Goal: Participate in discussion: Engage in conversation with other users on a specific topic

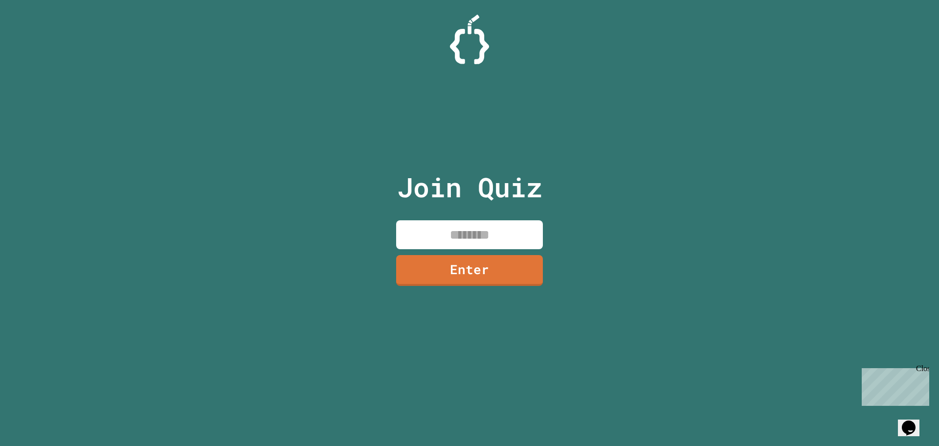
click at [476, 229] on input at bounding box center [469, 234] width 147 height 29
click at [925, 365] on div "Close" at bounding box center [922, 370] width 12 height 12
click at [401, 228] on input at bounding box center [469, 234] width 147 height 29
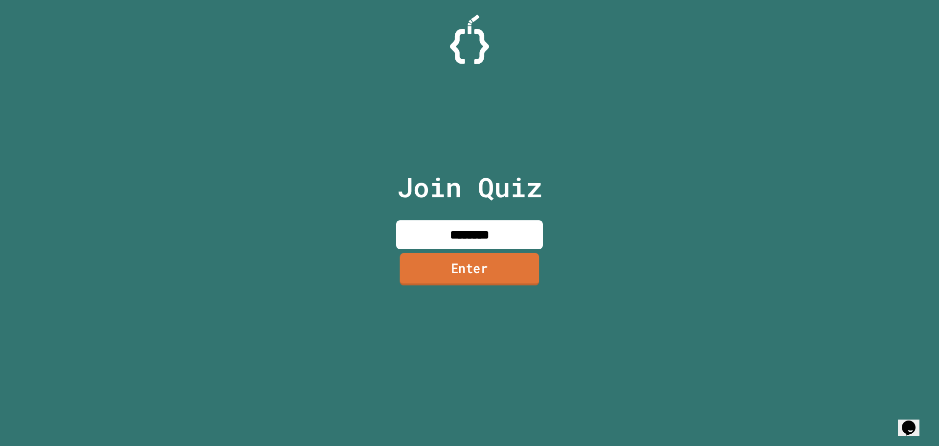
type input "********"
click at [488, 273] on link "Enter" at bounding box center [469, 269] width 147 height 32
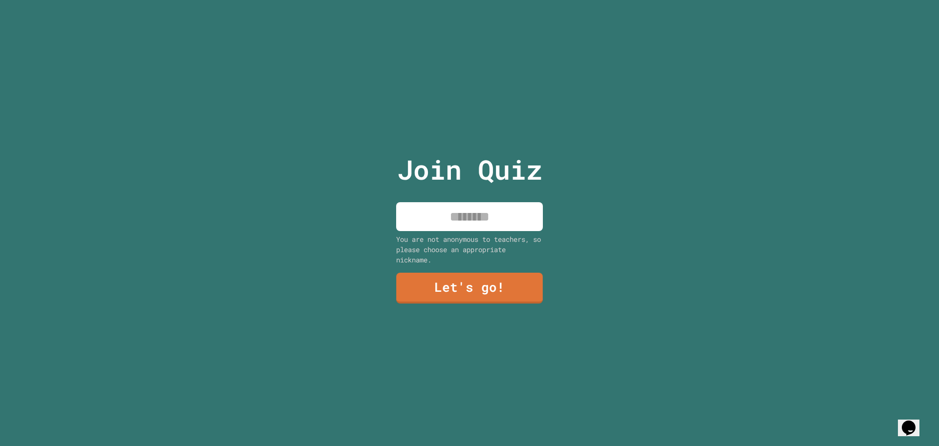
click at [457, 222] on input at bounding box center [469, 216] width 147 height 29
type input "***"
click at [480, 283] on link "Let's go!" at bounding box center [469, 287] width 144 height 32
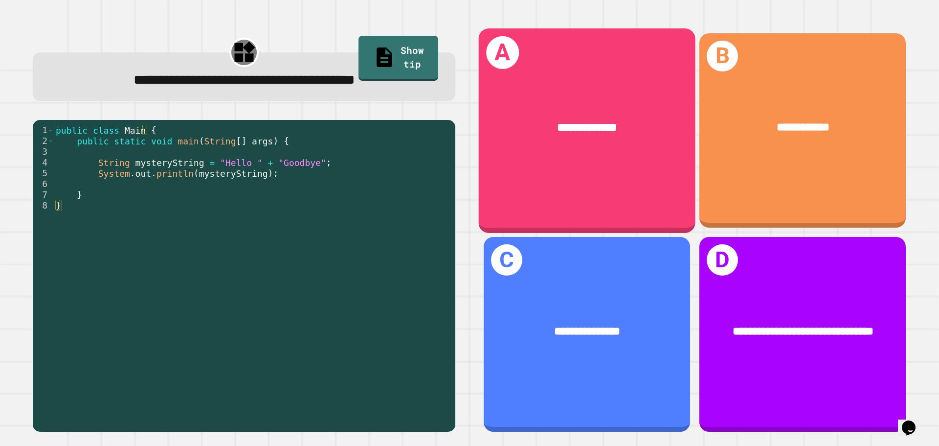
click at [555, 159] on div "**********" at bounding box center [587, 130] width 217 height 204
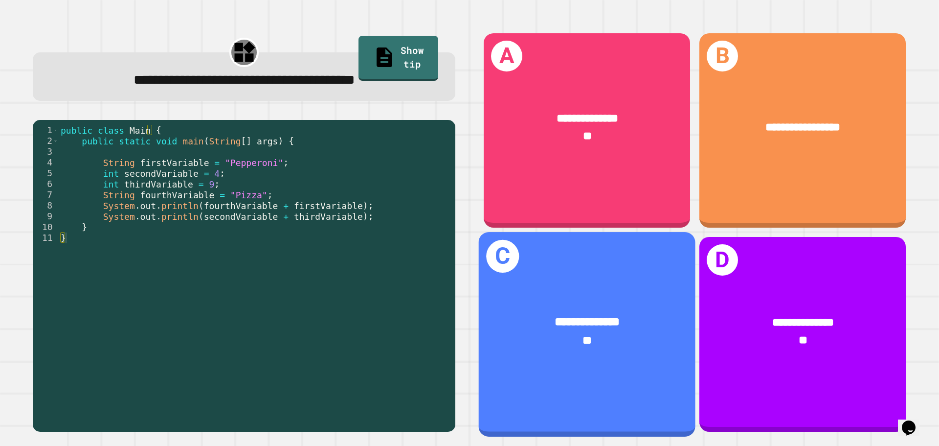
click at [515, 313] on div "**********" at bounding box center [587, 322] width 169 height 18
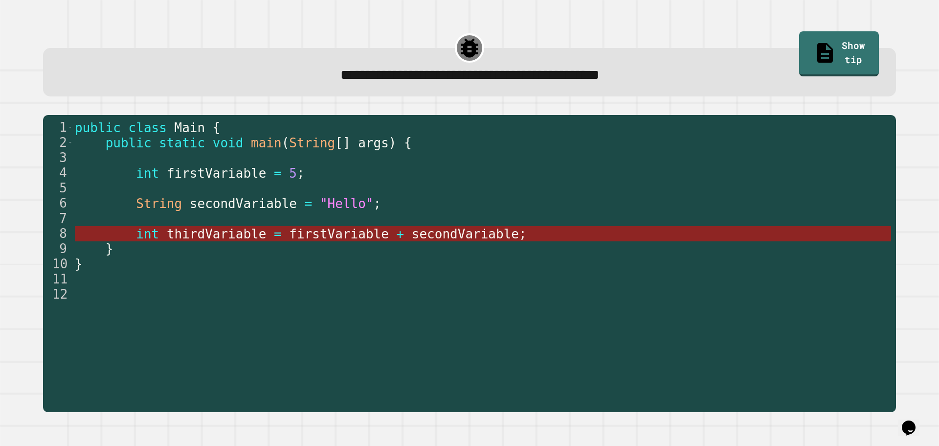
click at [338, 238] on span "firstVariable" at bounding box center [340, 233] width 100 height 15
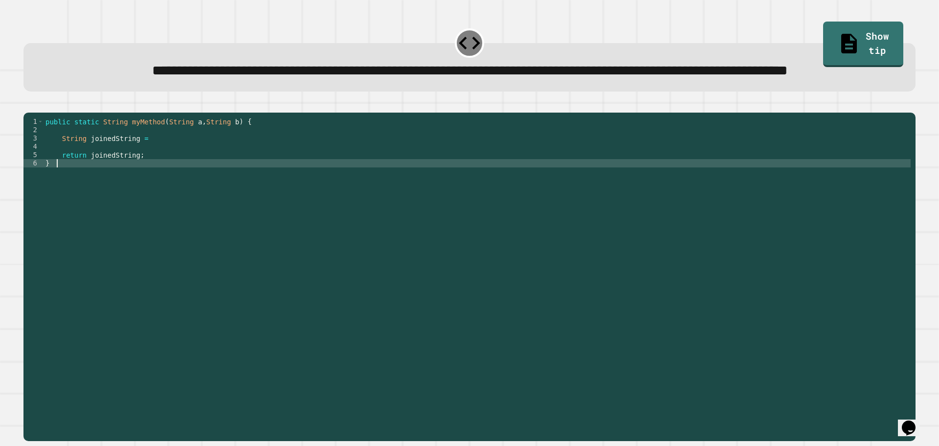
click at [92, 203] on div "public static String myMethod ( String a , String b ) { String joinedString = r…" at bounding box center [477, 254] width 867 height 274
click at [147, 174] on div "public static String myMethod ( String a , String b ) { String joinedString = r…" at bounding box center [477, 254] width 867 height 274
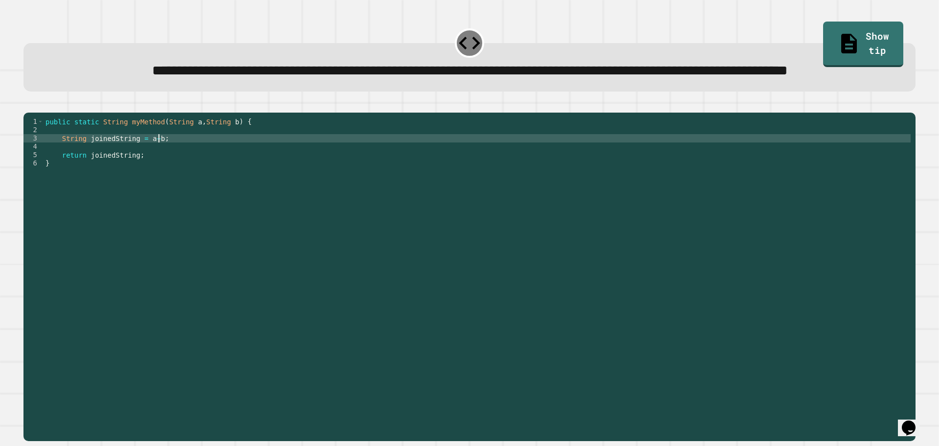
scroll to position [0, 7]
type textarea "**********"
click at [28, 105] on icon "button" at bounding box center [28, 105] width 0 height 0
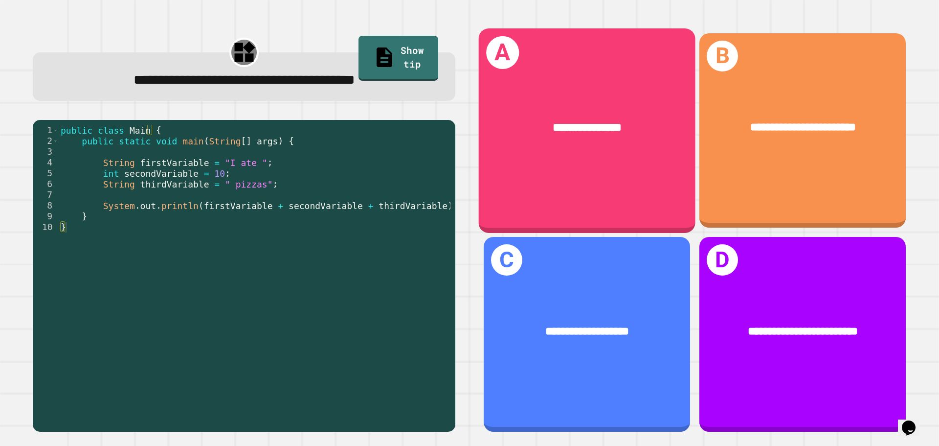
click at [574, 148] on div "**********" at bounding box center [587, 128] width 217 height 66
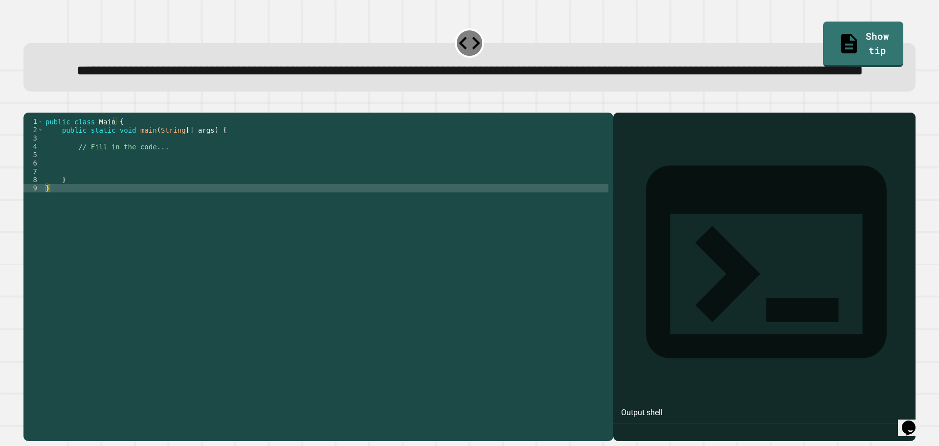
click at [179, 184] on div "public class Main { public static void main ( String [ ] args ) { // Fill in th…" at bounding box center [326, 254] width 565 height 274
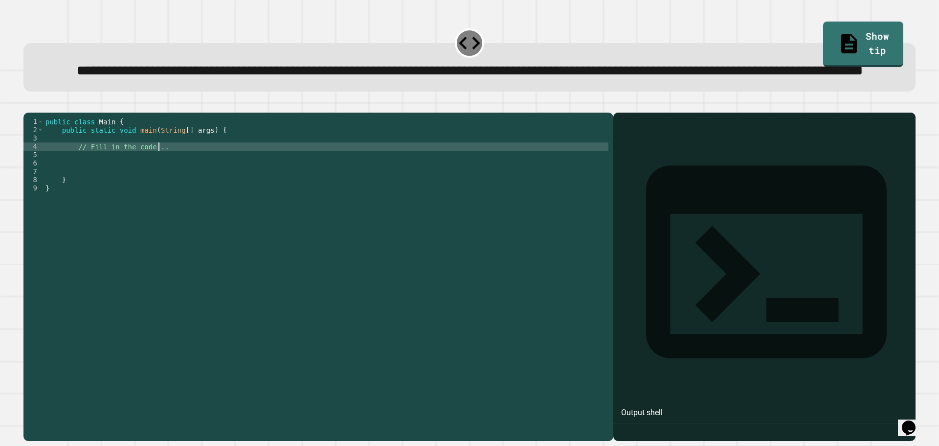
type textarea "**********"
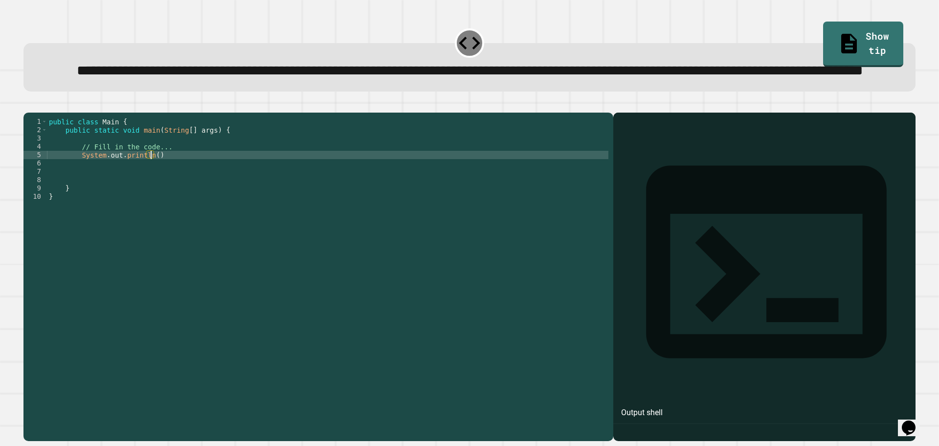
scroll to position [0, 7]
click at [149, 194] on div "public class Main { public static void main ( String [ ] args ) { // Fill in th…" at bounding box center [327, 254] width 561 height 274
click at [151, 192] on div "public class Main { public static void main ( String [ ] args ) { // Fill in th…" at bounding box center [327, 254] width 561 height 274
click at [155, 196] on div "public class Main { public static void main ( String [ ] args ) { // Fill in th…" at bounding box center [327, 254] width 561 height 274
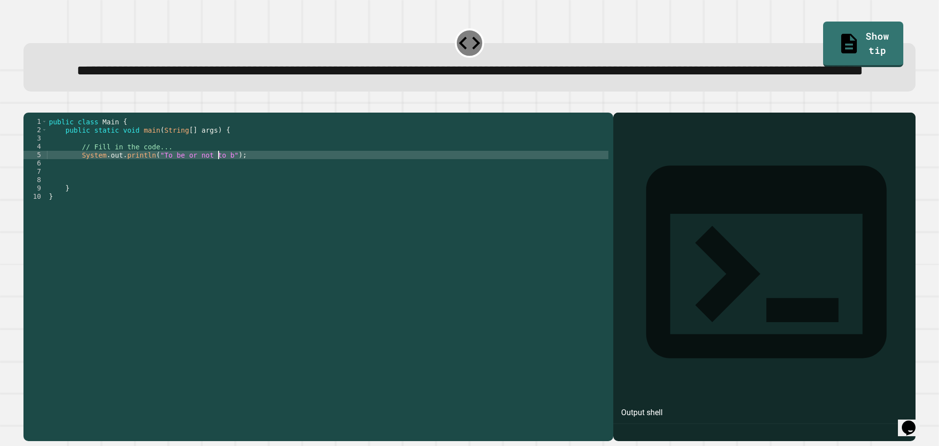
scroll to position [0, 12]
click at [28, 105] on icon "button" at bounding box center [28, 105] width 0 height 0
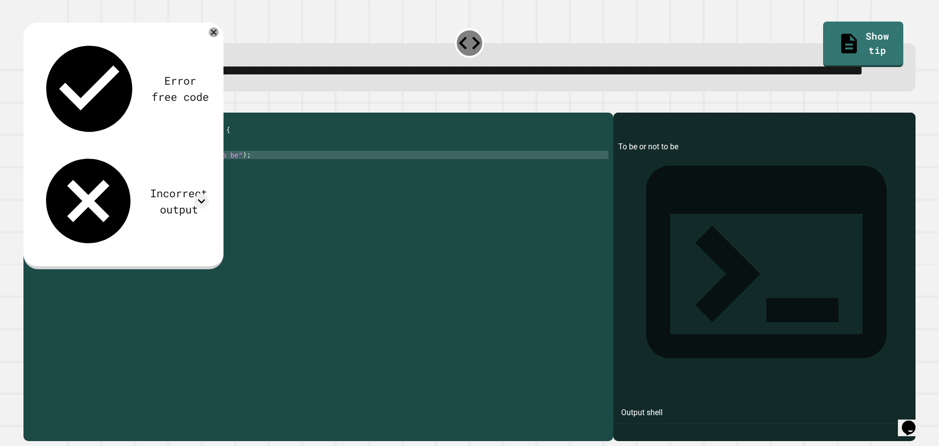
click at [136, 194] on div "public class Main { public static void main ( String [ ] args ) { // Fill in th…" at bounding box center [327, 254] width 561 height 274
click at [118, 193] on div "public class Main { public static void main ( String [ ] args ) { // Fill in th…" at bounding box center [327, 254] width 561 height 274
click at [28, 105] on icon "button" at bounding box center [28, 105] width 0 height 0
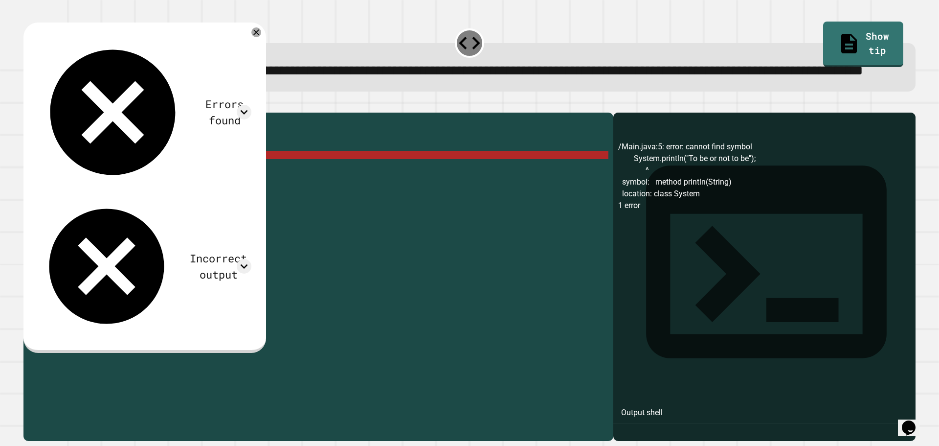
click at [102, 193] on div "public class Main { public static void main ( String [ ] args ) { // Fill in th…" at bounding box center [327, 254] width 561 height 274
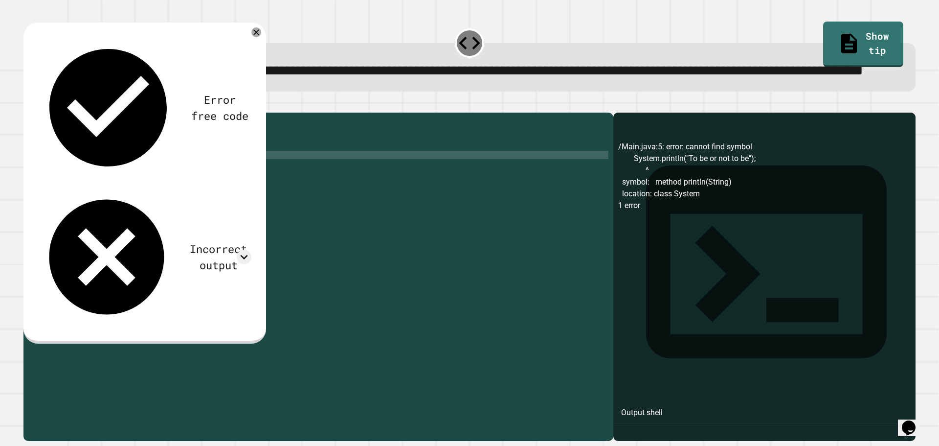
scroll to position [0, 4]
click at [147, 191] on div "public class Main { public static void main ( String [ ] args ) { // Fill in th…" at bounding box center [327, 254] width 561 height 274
click at [38, 114] on icon "button" at bounding box center [34, 110] width 5 height 7
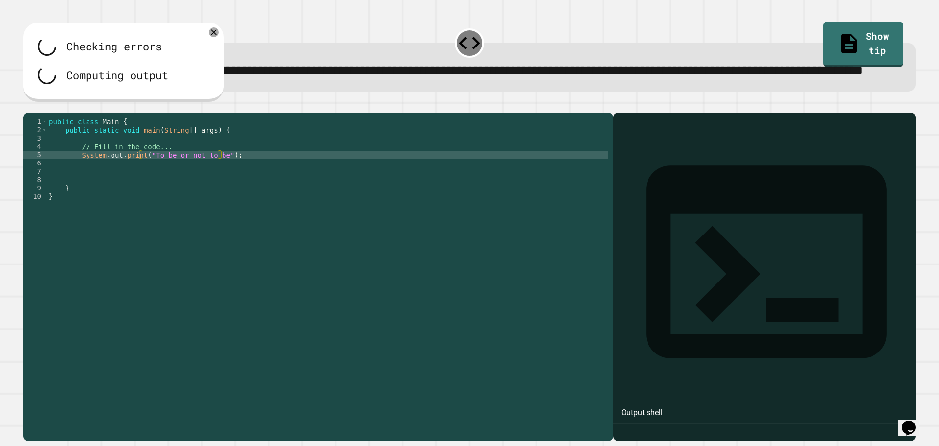
click at [235, 187] on div "public class Main { public static void main ( String [ ] args ) { // Fill in th…" at bounding box center [327, 254] width 561 height 274
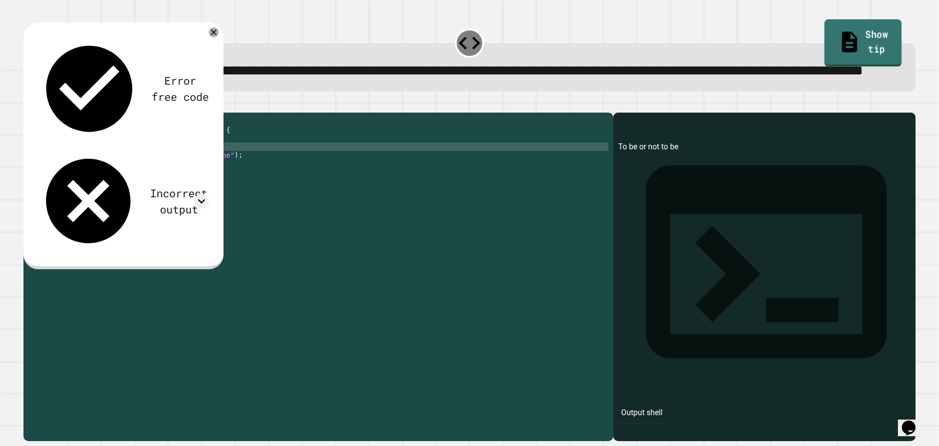
click at [846, 30] on link "Show tip" at bounding box center [863, 43] width 77 height 47
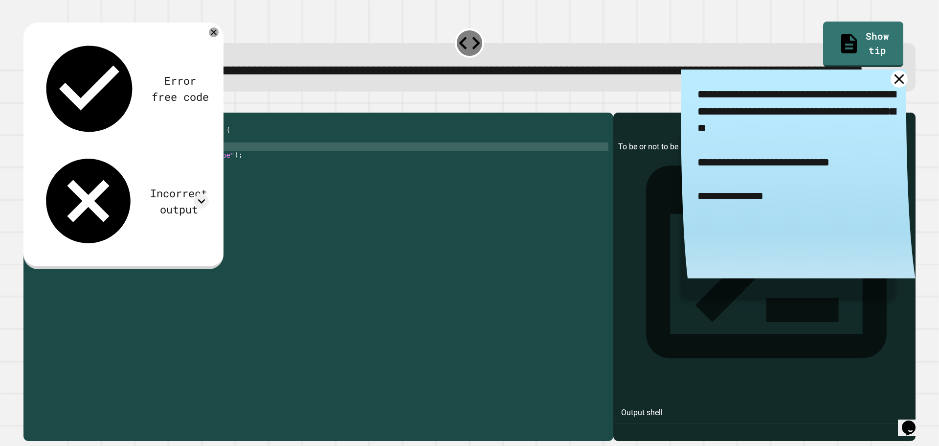
click at [891, 88] on icon at bounding box center [899, 78] width 17 height 17
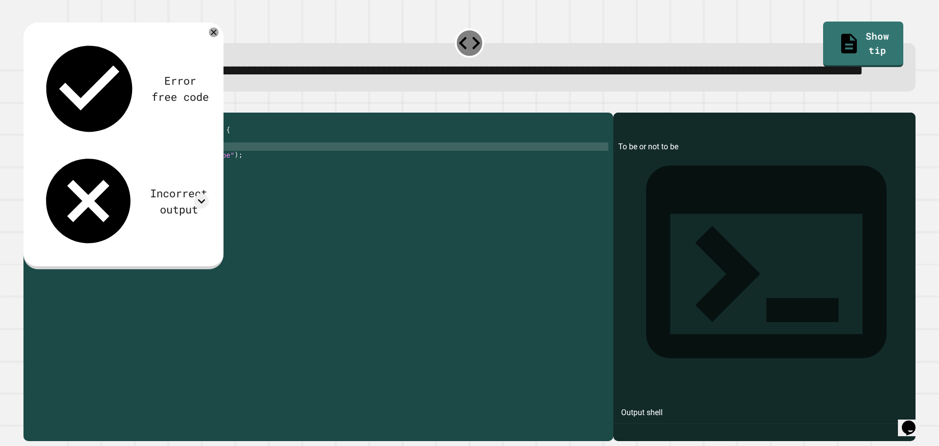
click at [146, 193] on div "public class Main { public static void main ( String [ ] args ) { // Fill in th…" at bounding box center [327, 254] width 561 height 274
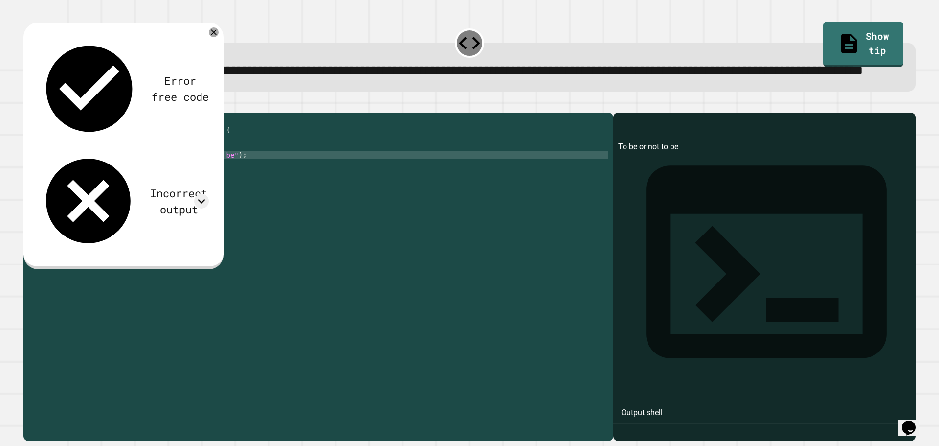
scroll to position [0, 7]
click at [223, 191] on div "public class Main { public static void main ( String [ ] args ) { // Fill in th…" at bounding box center [327, 254] width 561 height 274
click at [28, 105] on icon "button" at bounding box center [28, 105] width 0 height 0
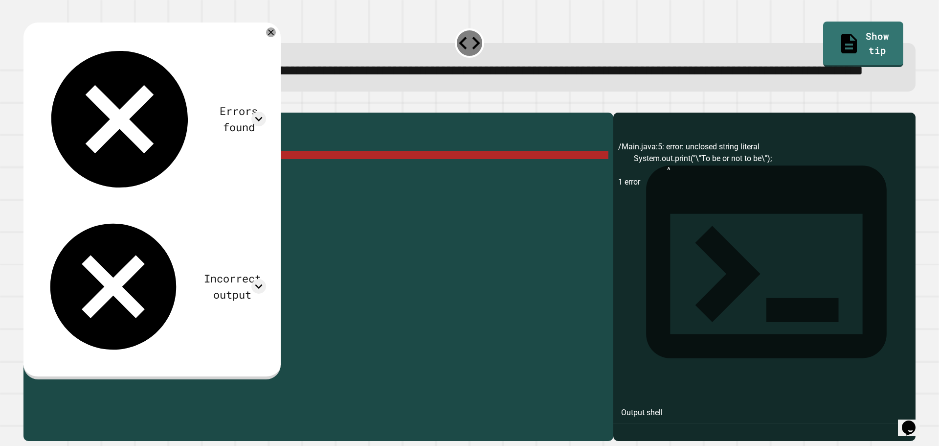
click at [226, 192] on div "public class Main { public static void main ( String [ ] args ) { // Fill in th…" at bounding box center [327, 254] width 561 height 274
click at [28, 105] on button "button" at bounding box center [28, 105] width 0 height 0
click at [230, 191] on div "public class Main { public static void main ( String [ ] args ) { // Fill in th…" at bounding box center [327, 254] width 561 height 274
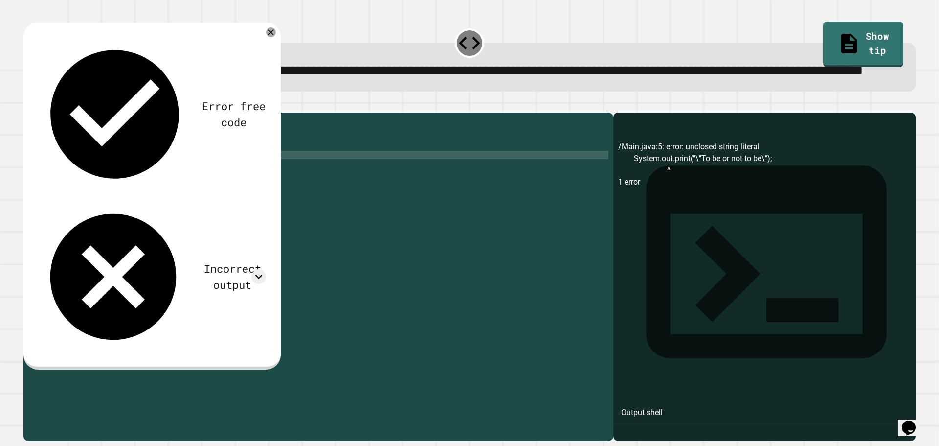
click at [28, 105] on button "button" at bounding box center [28, 105] width 0 height 0
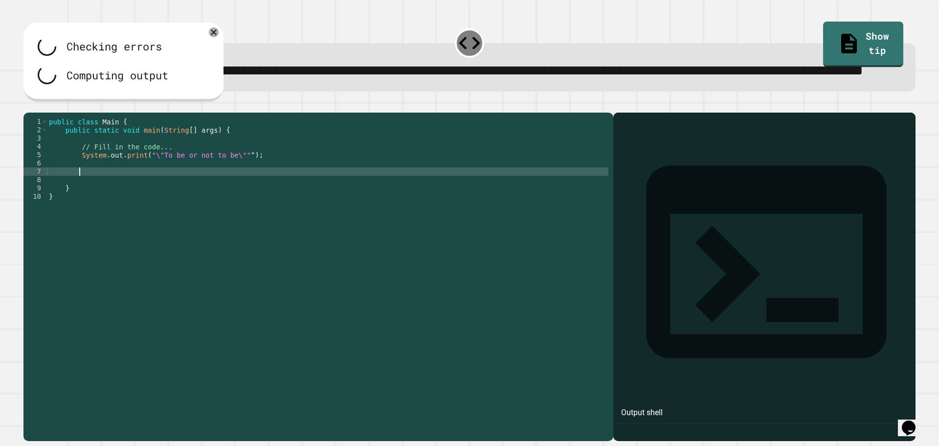
click at [78, 210] on div "public class Main { public static void main ( String [ ] args ) { // Fill in th…" at bounding box center [327, 254] width 561 height 274
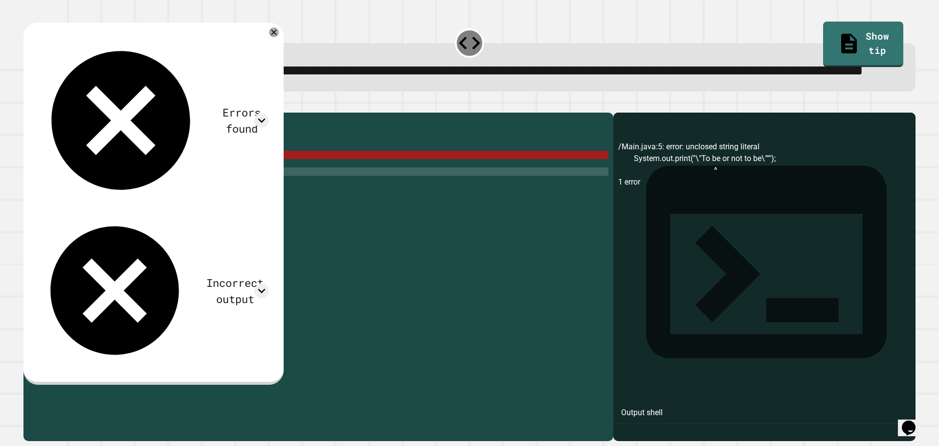
click at [237, 192] on div "public class Main { public static void main ( String [ ] args ) { // Fill in th…" at bounding box center [327, 254] width 561 height 274
type textarea "**********"
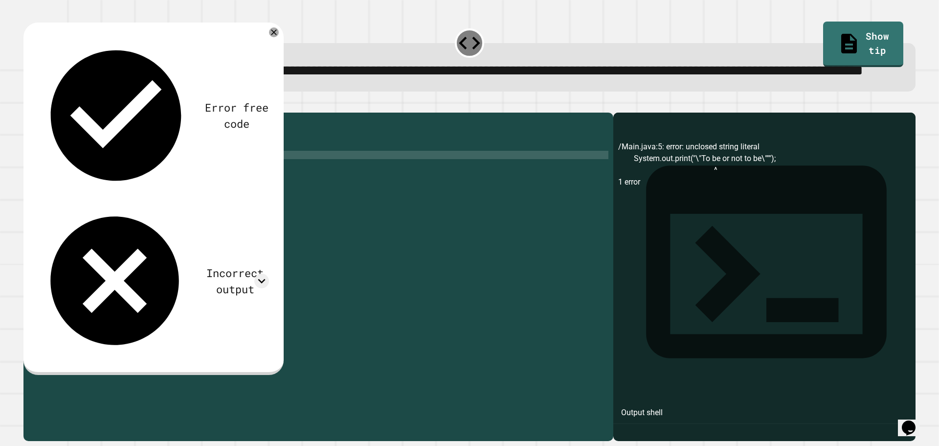
click at [28, 105] on icon "button" at bounding box center [28, 105] width 0 height 0
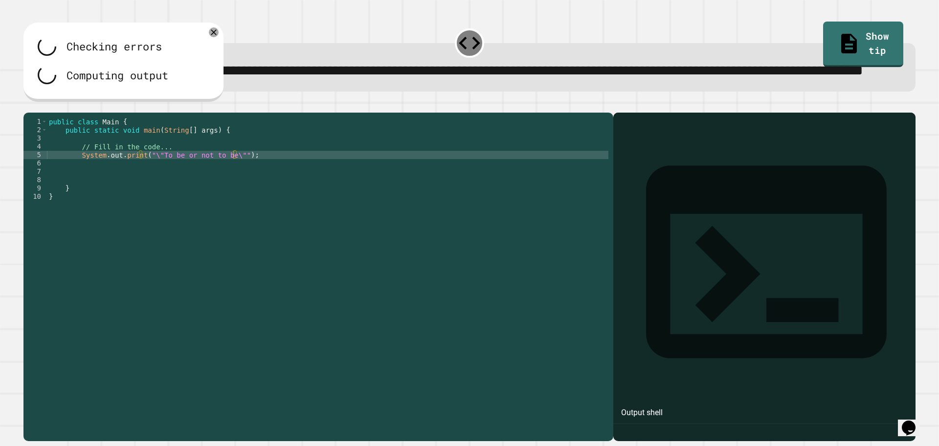
scroll to position [0, 0]
click at [171, 284] on div "public class Main { public static void main ( String [ ] args ) { // Fill in th…" at bounding box center [327, 254] width 561 height 274
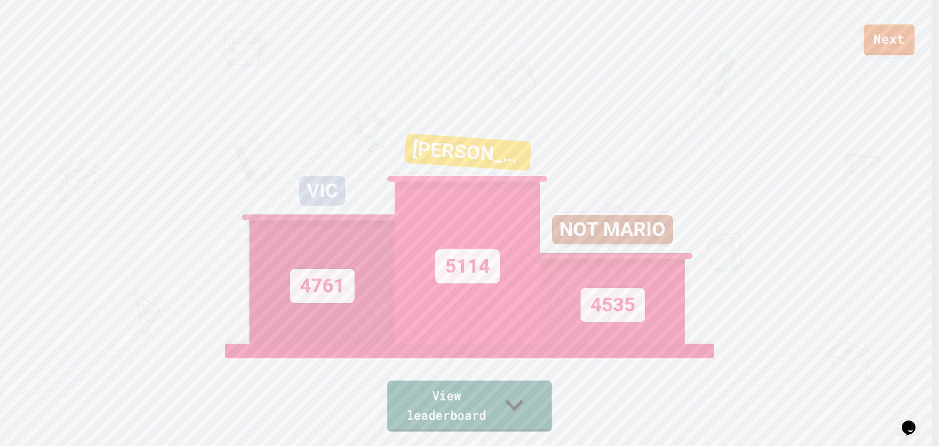
click at [531, 397] on link "View leaderboard" at bounding box center [469, 405] width 164 height 51
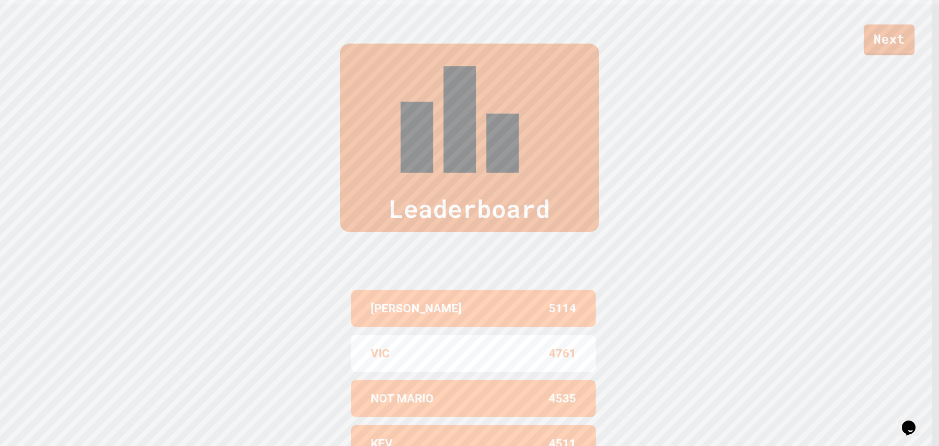
scroll to position [442, 0]
click at [355, 73] on div "Leaderboard" at bounding box center [469, 137] width 259 height 188
click at [879, 41] on link "Next" at bounding box center [889, 38] width 50 height 32
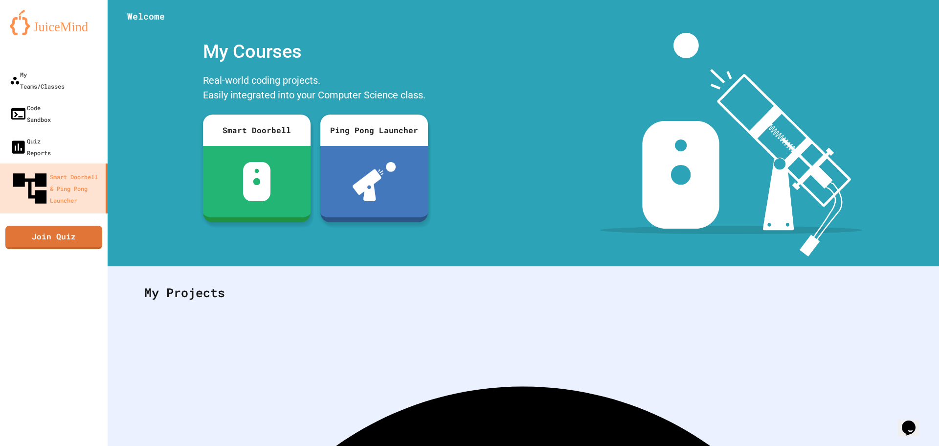
click at [910, 24] on icon "My Account" at bounding box center [910, 24] width 0 height 0
click at [661, 445] on div at bounding box center [469, 446] width 939 height 0
click at [73, 224] on link "Join Quiz" at bounding box center [53, 236] width 98 height 24
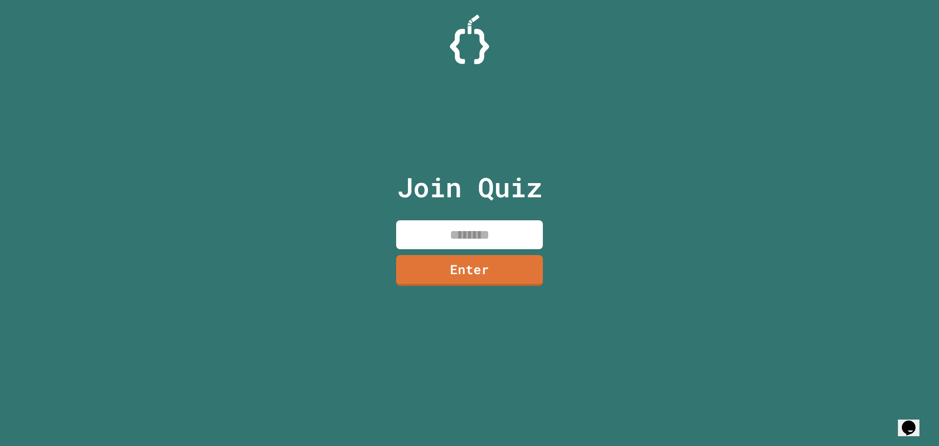
click at [498, 237] on input at bounding box center [469, 234] width 147 height 29
type input "********"
click at [458, 271] on link "Enter" at bounding box center [469, 269] width 147 height 32
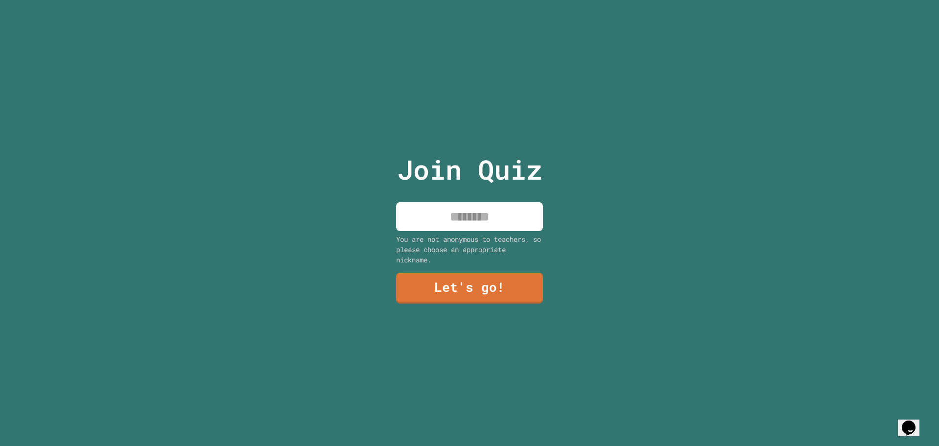
click at [474, 223] on input at bounding box center [469, 216] width 147 height 29
type input "**"
click at [462, 280] on link "Let's go!" at bounding box center [469, 287] width 145 height 32
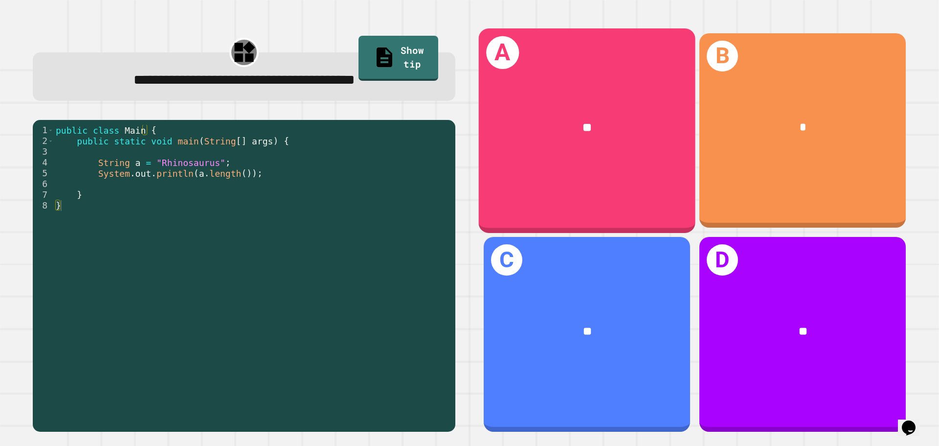
click at [537, 118] on div "**" at bounding box center [587, 127] width 169 height 18
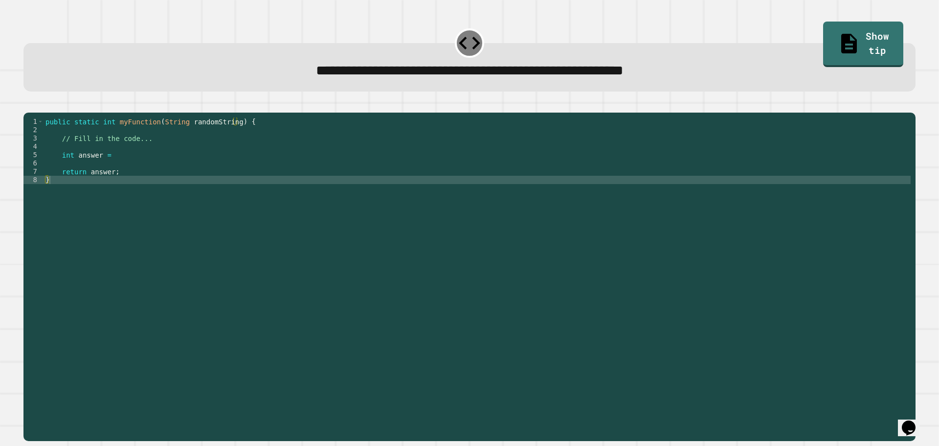
click at [122, 170] on div "public static int myFunction ( String randomString ) { // Fill in the code... i…" at bounding box center [477, 266] width 867 height 299
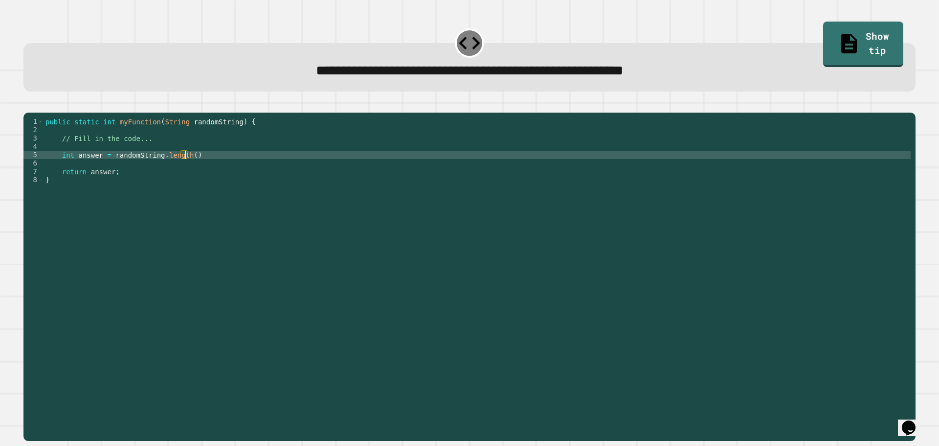
scroll to position [0, 9]
click at [38, 112] on icon "button" at bounding box center [34, 110] width 5 height 7
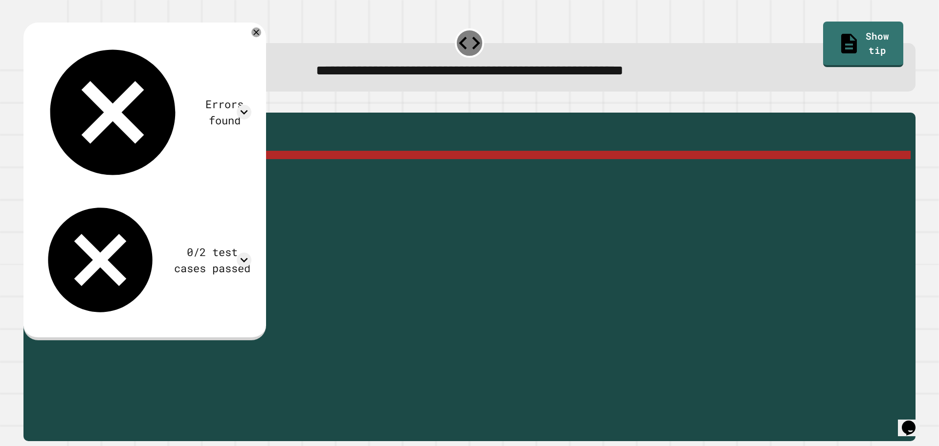
click at [138, 172] on div "public static int myFunction ( String randomString ) { // Fill in the code... i…" at bounding box center [477, 266] width 867 height 299
click at [104, 165] on div "public static int myFunction ( String randomString ) { // Fill in the code... i…" at bounding box center [477, 266] width 867 height 299
click at [109, 172] on div "public static int myFunction ( String randomString ) { // Fill in the code... i…" at bounding box center [477, 266] width 867 height 299
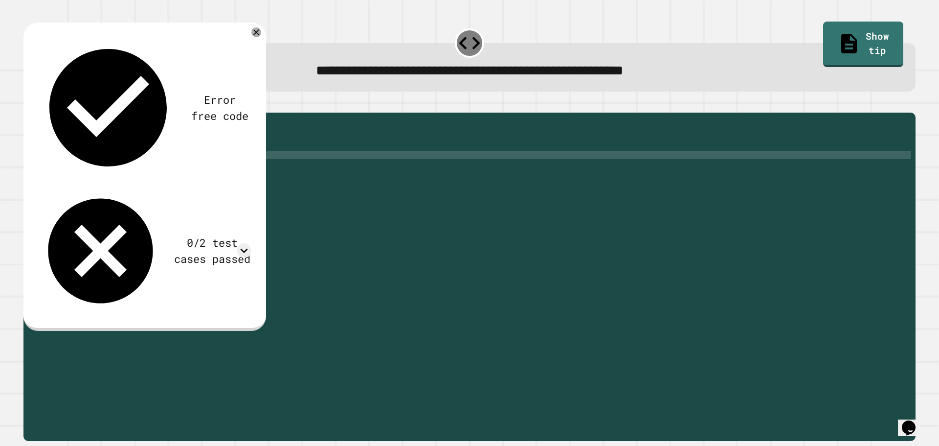
scroll to position [0, 5]
click at [217, 170] on div "public static int myFunction ( String randomString ) { // Fill in the code... i…" at bounding box center [477, 266] width 867 height 299
click at [28, 105] on icon "button" at bounding box center [28, 105] width 0 height 0
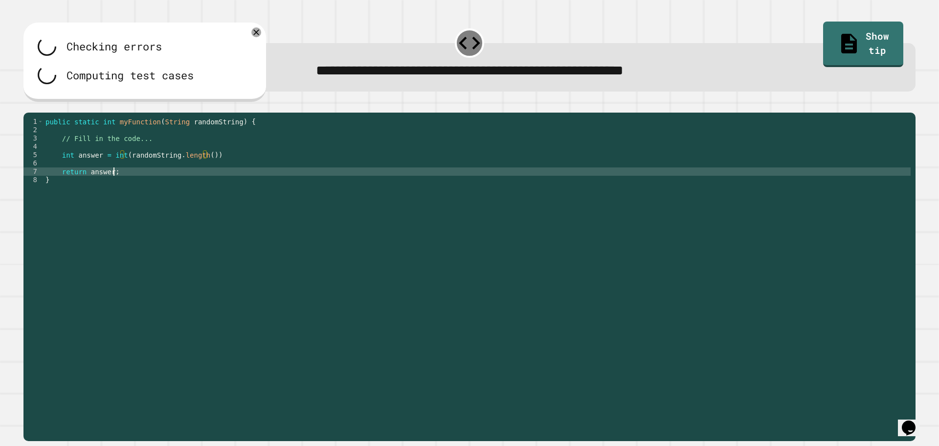
click at [210, 188] on div "public static int myFunction ( String randomString ) { // Fill in the code... i…" at bounding box center [477, 266] width 867 height 299
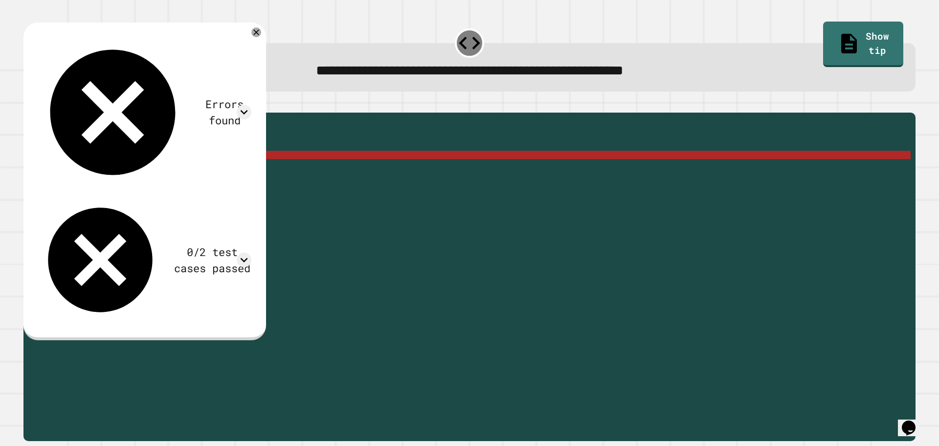
click at [121, 170] on div "public static int myFunction ( String randomString ) { // Fill in the code... i…" at bounding box center [477, 266] width 867 height 299
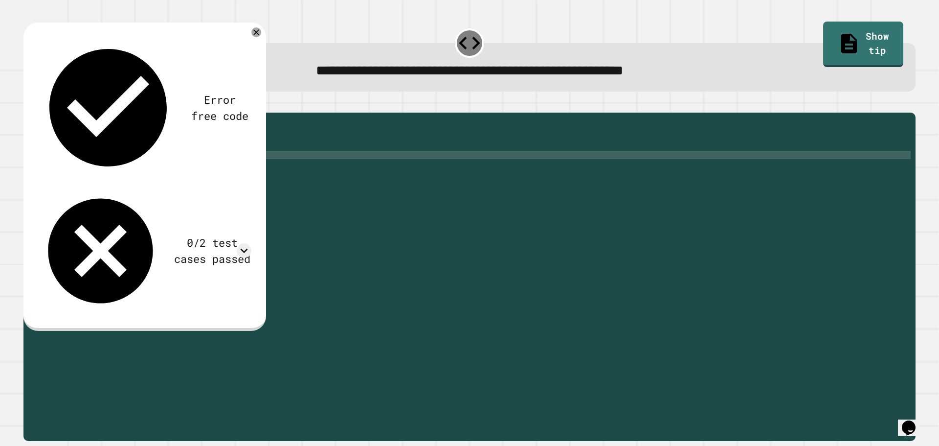
click at [112, 169] on div "public static int myFunction ( String randomString ) { // Fill in the code... i…" at bounding box center [477, 266] width 867 height 299
click at [205, 166] on div "public static int myFunction ( String randomString ) { // Fill in the code... i…" at bounding box center [477, 266] width 867 height 299
click at [262, 33] on icon at bounding box center [256, 32] width 12 height 12
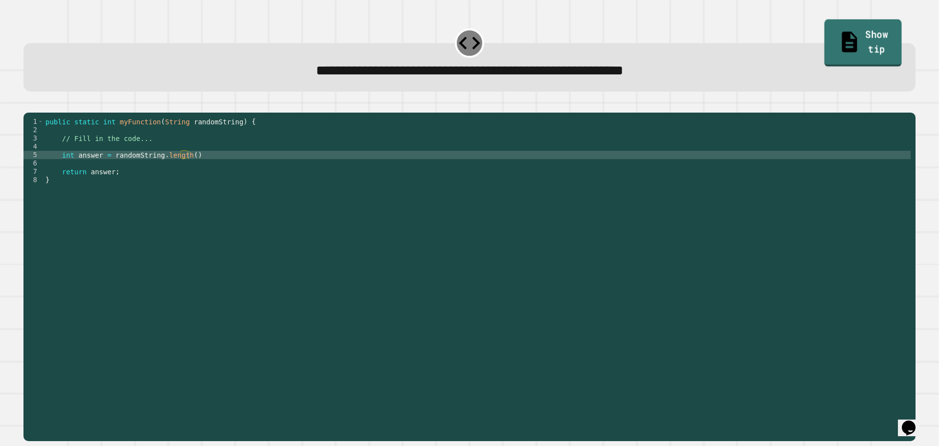
click at [827, 36] on link "Show tip" at bounding box center [863, 43] width 77 height 47
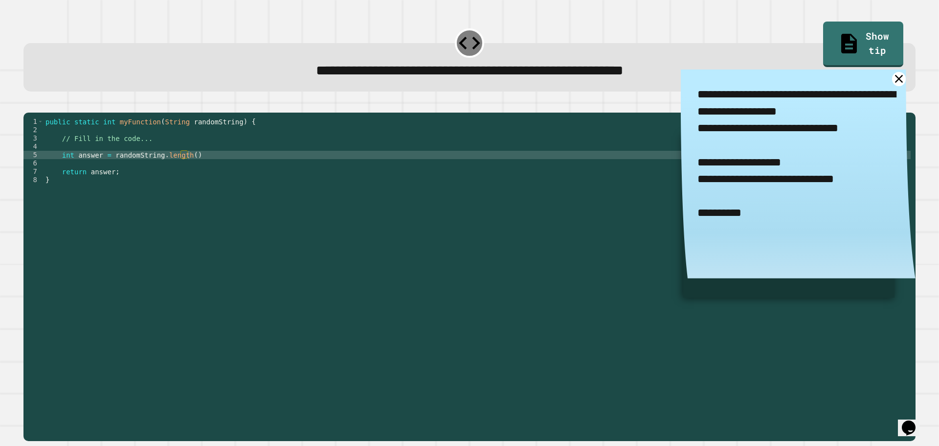
click at [195, 167] on div "public static int myFunction ( String randomString ) { // Fill in the code... i…" at bounding box center [477, 266] width 867 height 299
type textarea "**********"
click at [28, 105] on icon "button" at bounding box center [28, 105] width 0 height 0
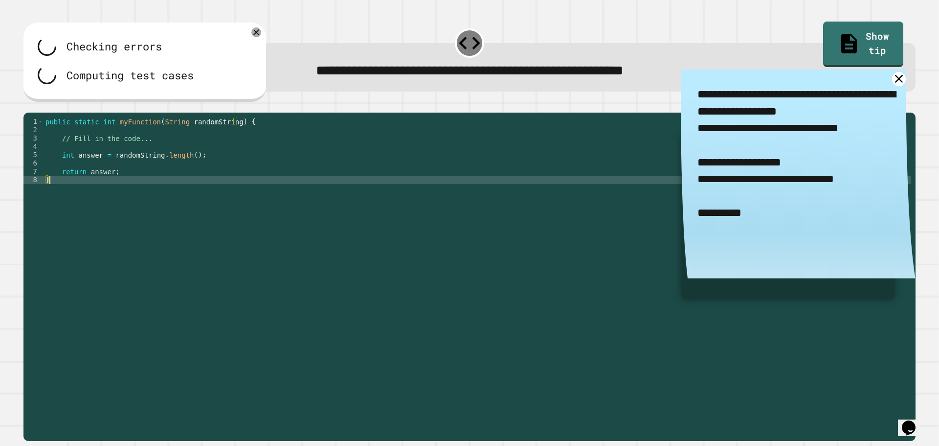
scroll to position [0, 0]
click at [418, 245] on div "public static int myFunction ( String randomString ) { // Fill in the code... i…" at bounding box center [477, 266] width 867 height 299
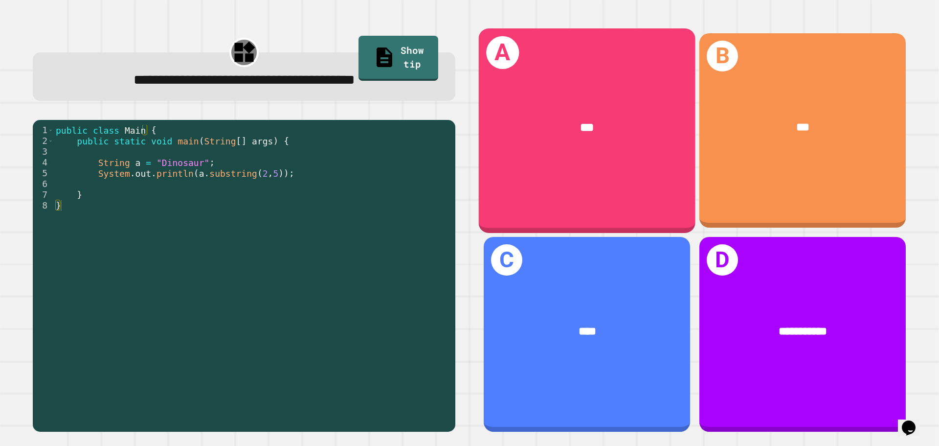
click at [620, 135] on div "***" at bounding box center [587, 128] width 217 height 66
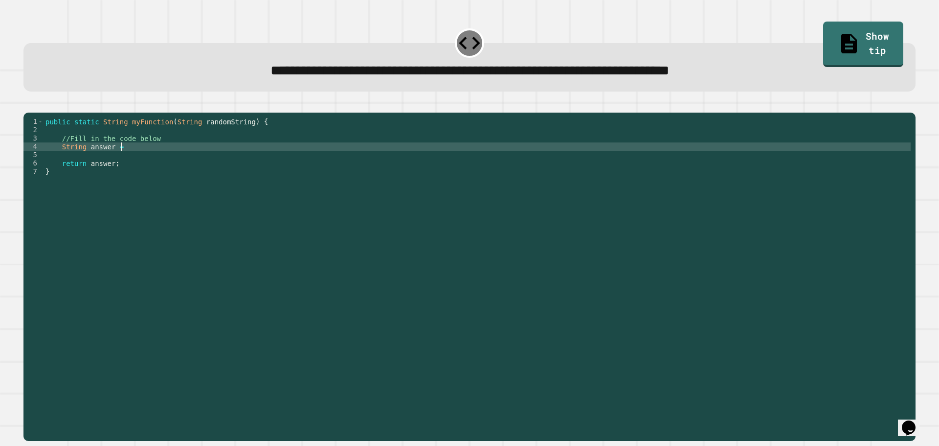
click at [129, 163] on div "public static String myFunction ( String randomString ) { //Fill in the code be…" at bounding box center [477, 266] width 867 height 299
click at [211, 163] on div "public static String myFunction ( String randomString ) { //Fill in the code be…" at bounding box center [477, 266] width 867 height 299
type textarea "**********"
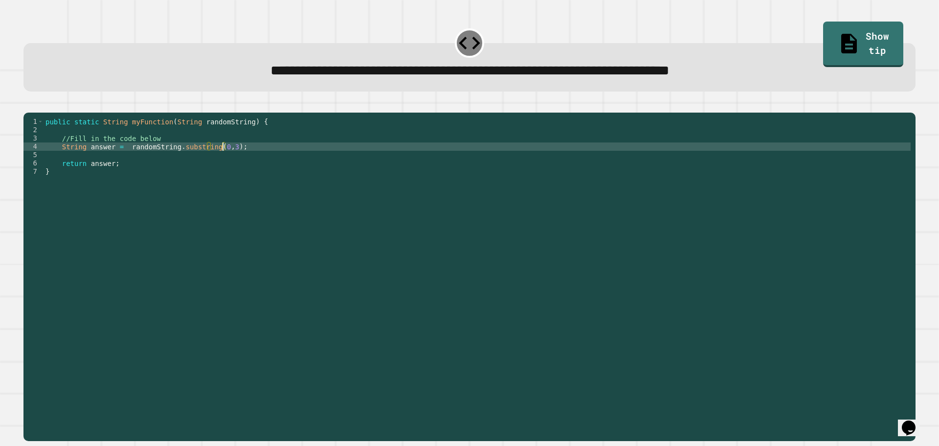
click at [28, 105] on button "button" at bounding box center [28, 105] width 0 height 0
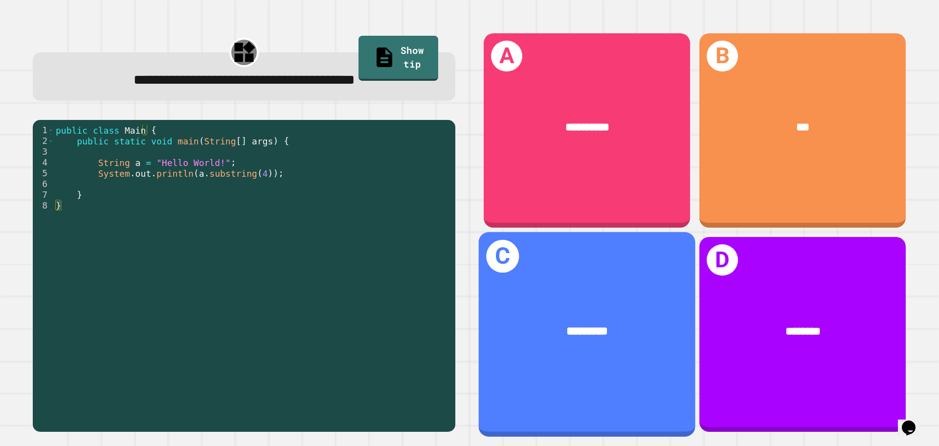
click at [630, 274] on div "C *********" at bounding box center [587, 334] width 217 height 204
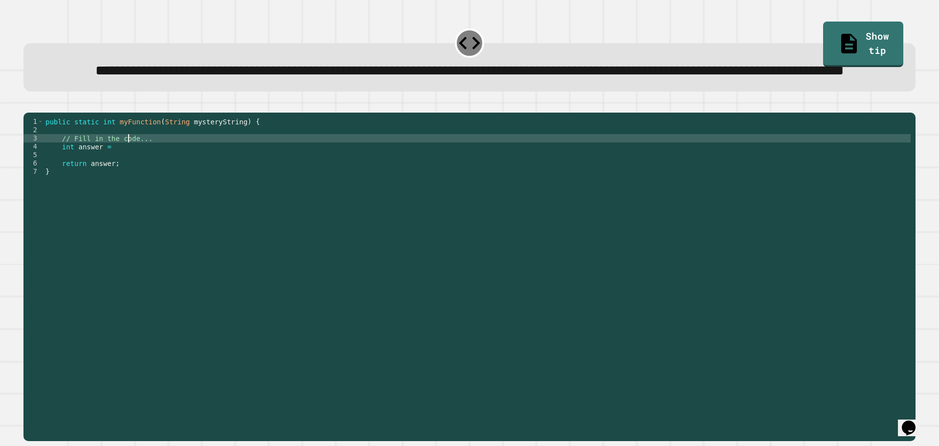
click at [129, 178] on div "public static int myFunction ( String mysteryString ) { // Fill in the code... …" at bounding box center [477, 254] width 867 height 274
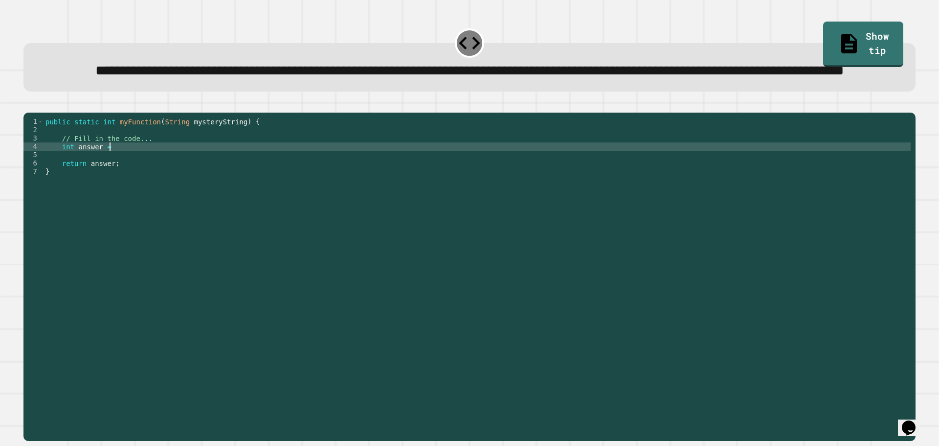
click at [132, 188] on div "public static int myFunction ( String mysteryString ) { // Fill in the code... …" at bounding box center [477, 254] width 867 height 274
click at [188, 186] on div "public static int myFunction ( String mysteryString ) { // Fill in the code... …" at bounding box center [477, 254] width 867 height 274
click at [194, 182] on div "public static int myFunction ( String mysteryString ) { // Fill in the code... …" at bounding box center [477, 254] width 867 height 274
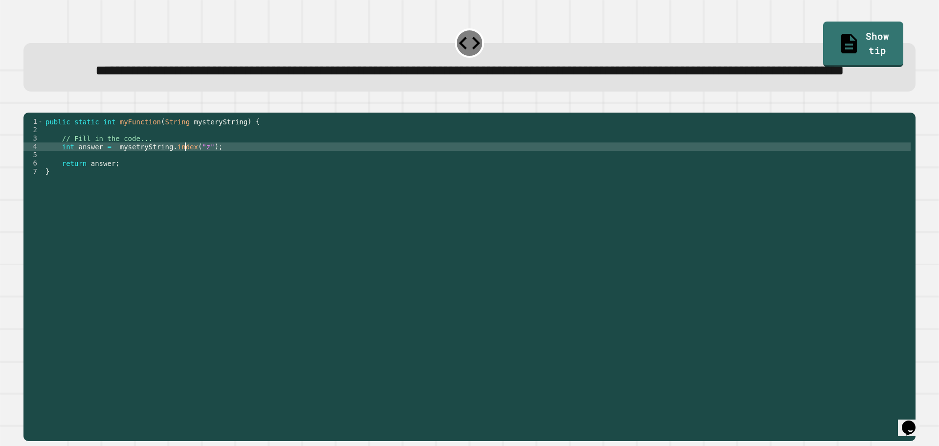
click at [185, 184] on div "public static int myFunction ( String mysteryString ) { // Fill in the code... …" at bounding box center [477, 254] width 867 height 274
click at [28, 105] on icon "button" at bounding box center [28, 105] width 0 height 0
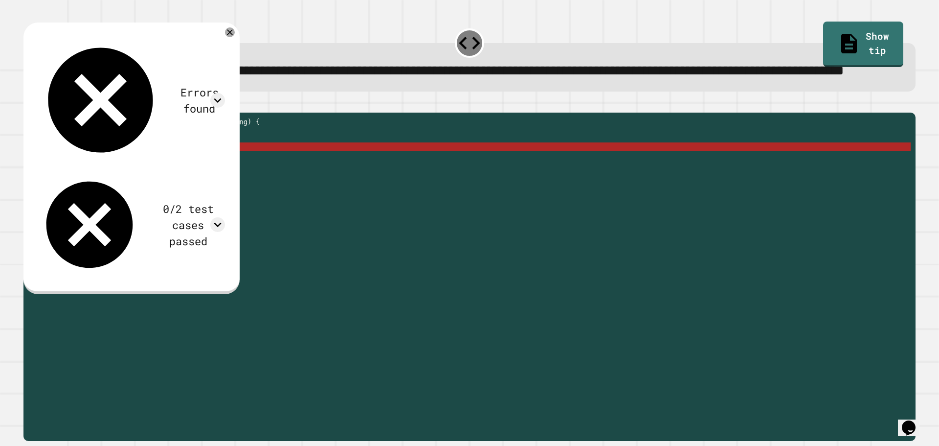
click at [191, 186] on div "public static int myFunction ( String mysteryString ) { // Fill in the code... …" at bounding box center [477, 254] width 867 height 274
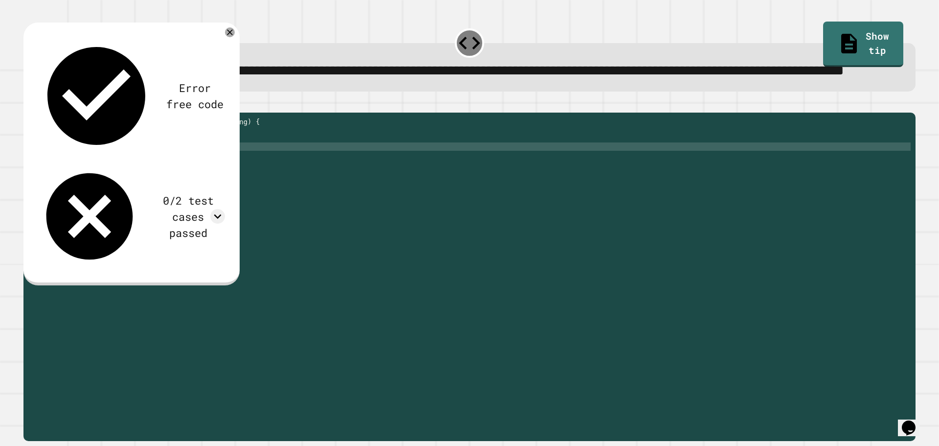
click at [28, 105] on icon "button" at bounding box center [28, 105] width 0 height 0
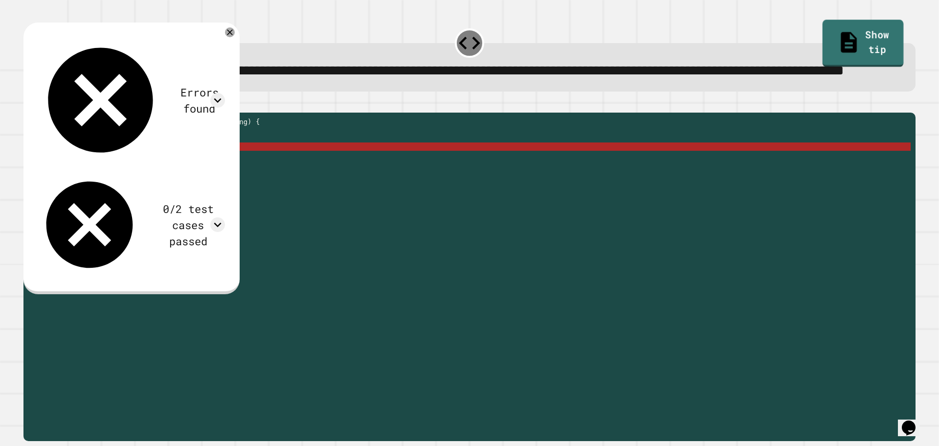
click at [823, 28] on link "Show tip" at bounding box center [863, 43] width 81 height 47
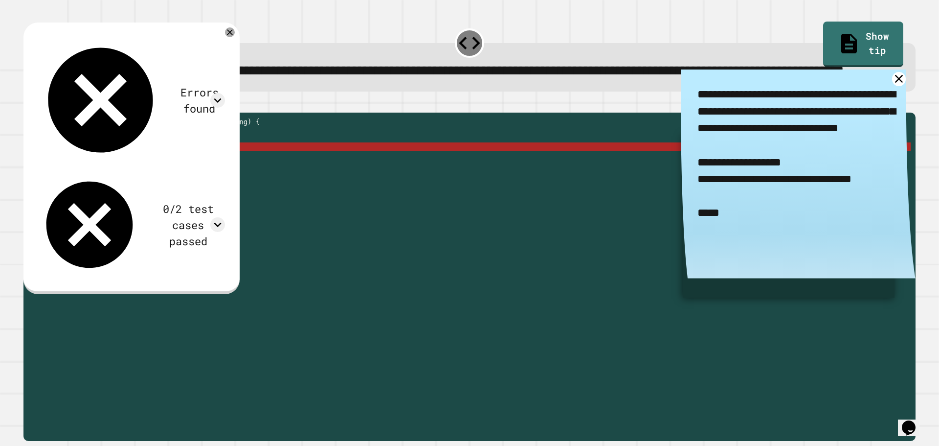
click at [184, 183] on div "public static int myFunction ( String mysteryString ) { // Fill in the code... …" at bounding box center [477, 254] width 867 height 274
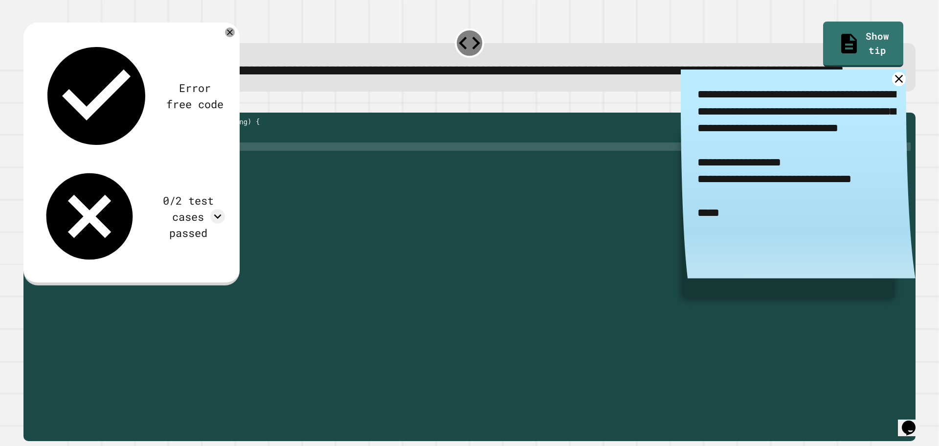
click at [28, 105] on icon "button" at bounding box center [28, 105] width 0 height 0
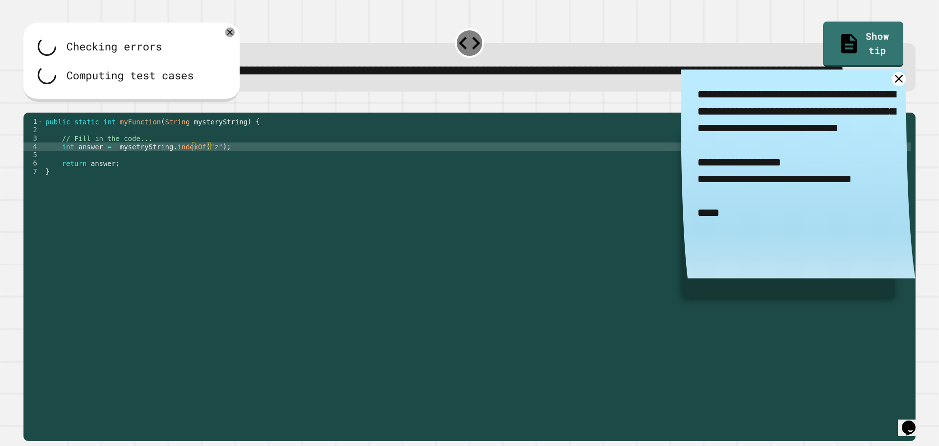
click at [125, 183] on div "public static int myFunction ( String mysteryString ) { // Fill in the code... …" at bounding box center [477, 254] width 867 height 274
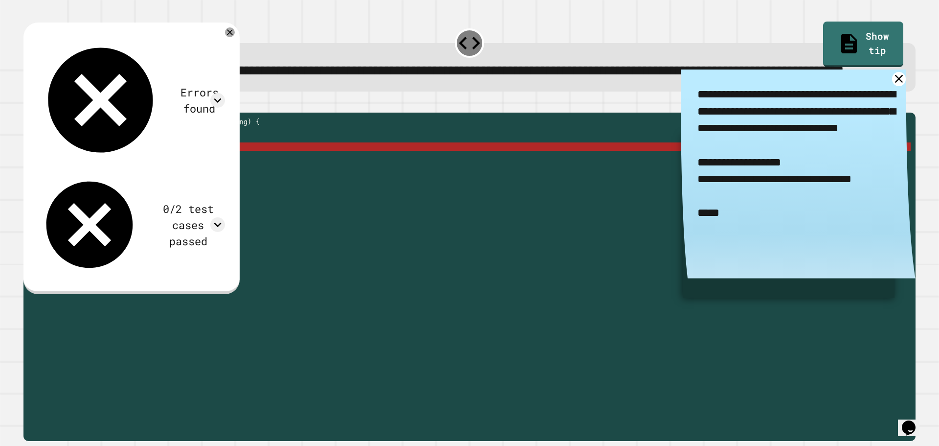
click at [130, 184] on div "public static int myFunction ( String mysteryString ) { // Fill in the code... …" at bounding box center [477, 254] width 867 height 274
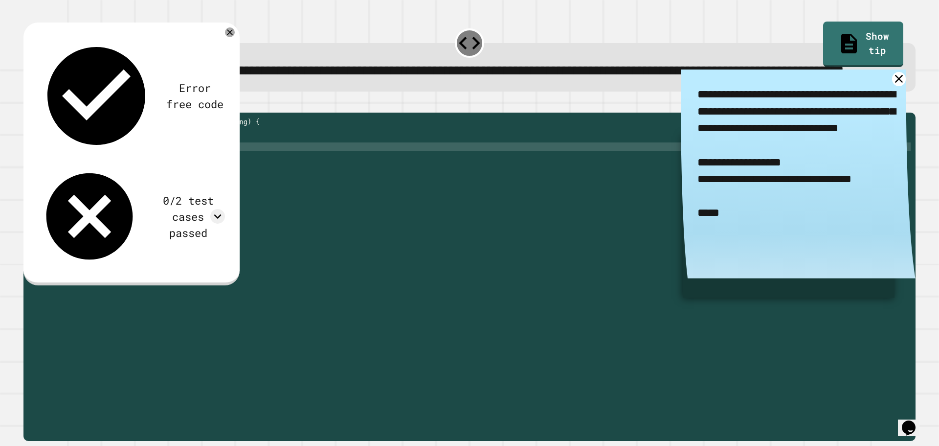
scroll to position [0, 6]
click at [136, 182] on div "public static int myFunction ( String mysteryString ) { // Fill in the code... …" at bounding box center [477, 254] width 867 height 274
type textarea "**********"
click at [28, 105] on icon "button" at bounding box center [28, 105] width 0 height 0
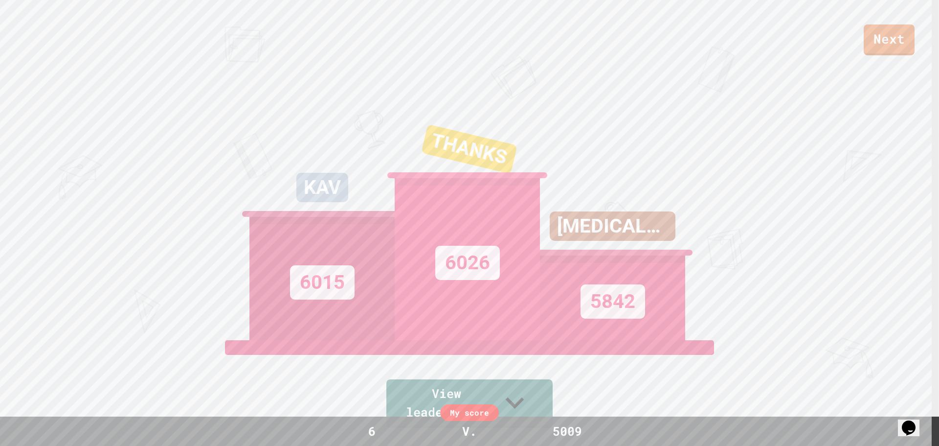
scroll to position [0, 0]
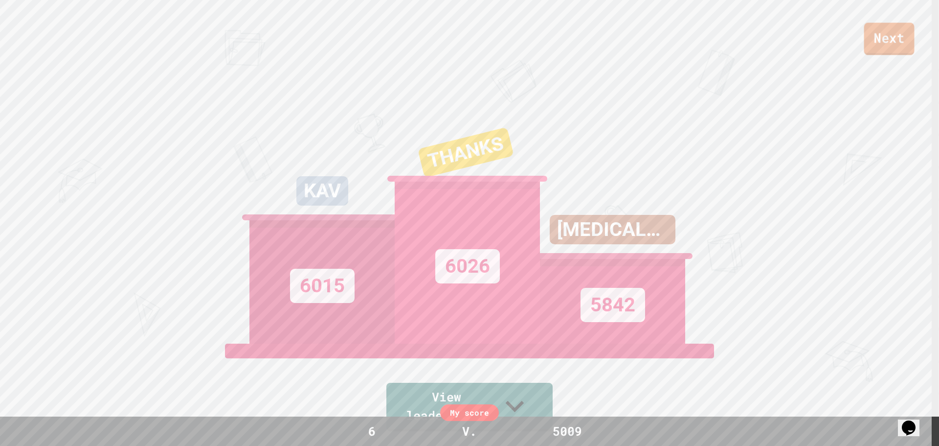
click at [877, 40] on link "Next" at bounding box center [889, 38] width 50 height 32
